Goal: Go to known website: Access a specific website the user already knows

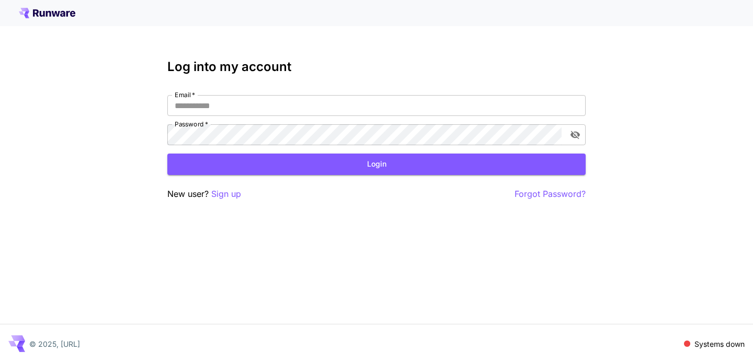
click at [41, 14] on icon at bounding box center [42, 14] width 5 height 6
click at [219, 101] on input "Email   *" at bounding box center [376, 105] width 418 height 21
click at [0, 363] on com-1password-button at bounding box center [0, 363] width 0 height 0
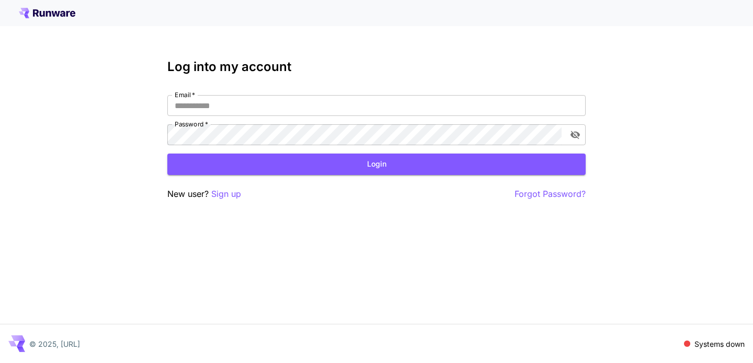
click at [200, 128] on label "Password   *" at bounding box center [191, 124] width 33 height 9
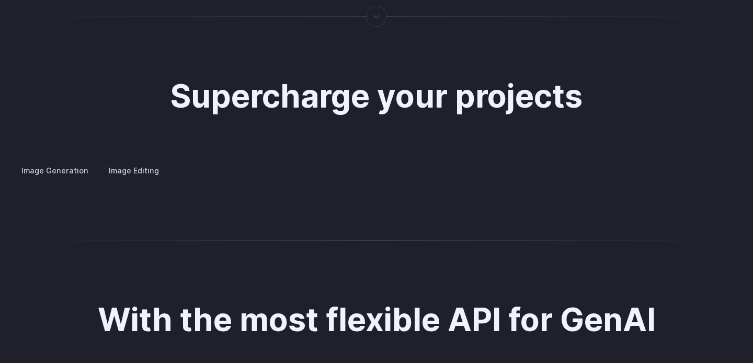
scroll to position [2067, 0]
